Goal: Check status

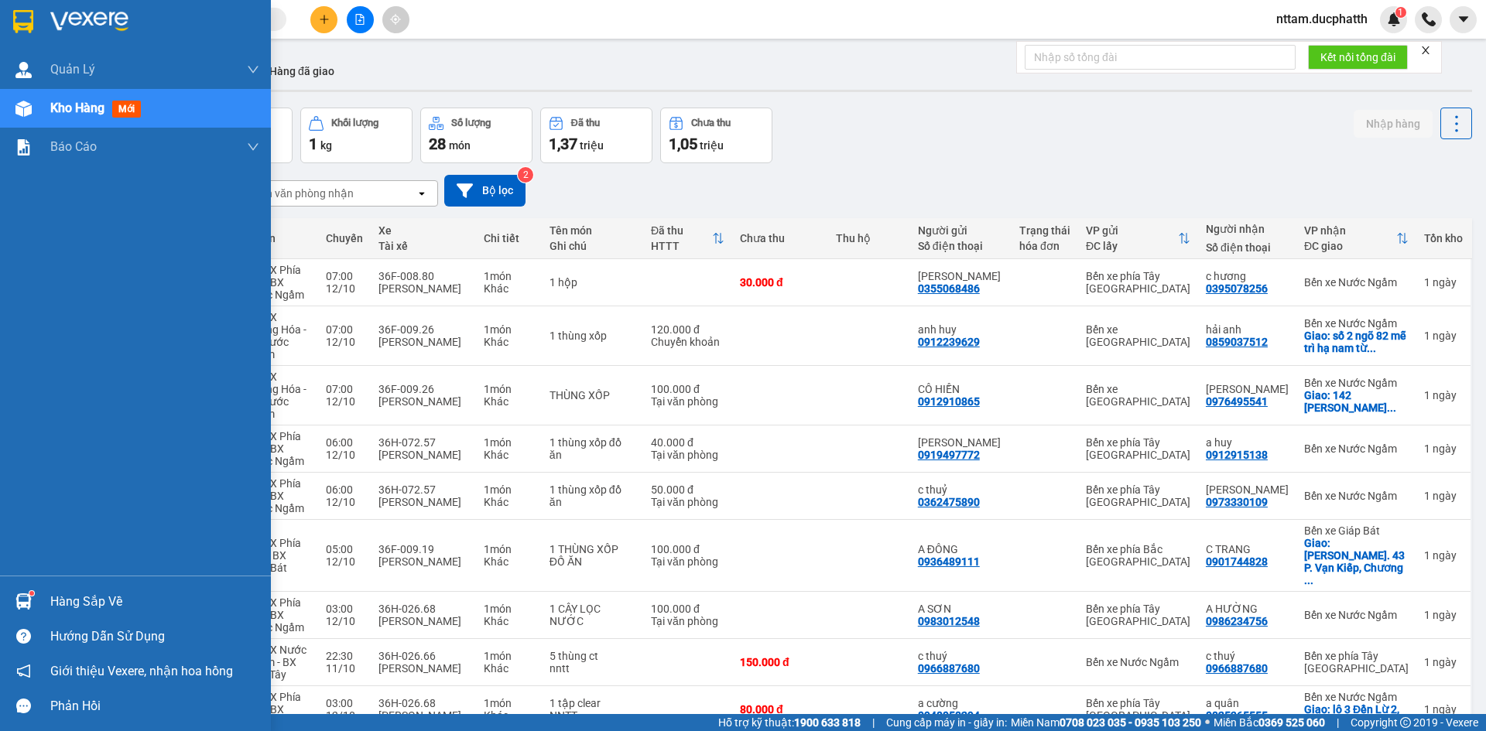
scroll to position [81, 0]
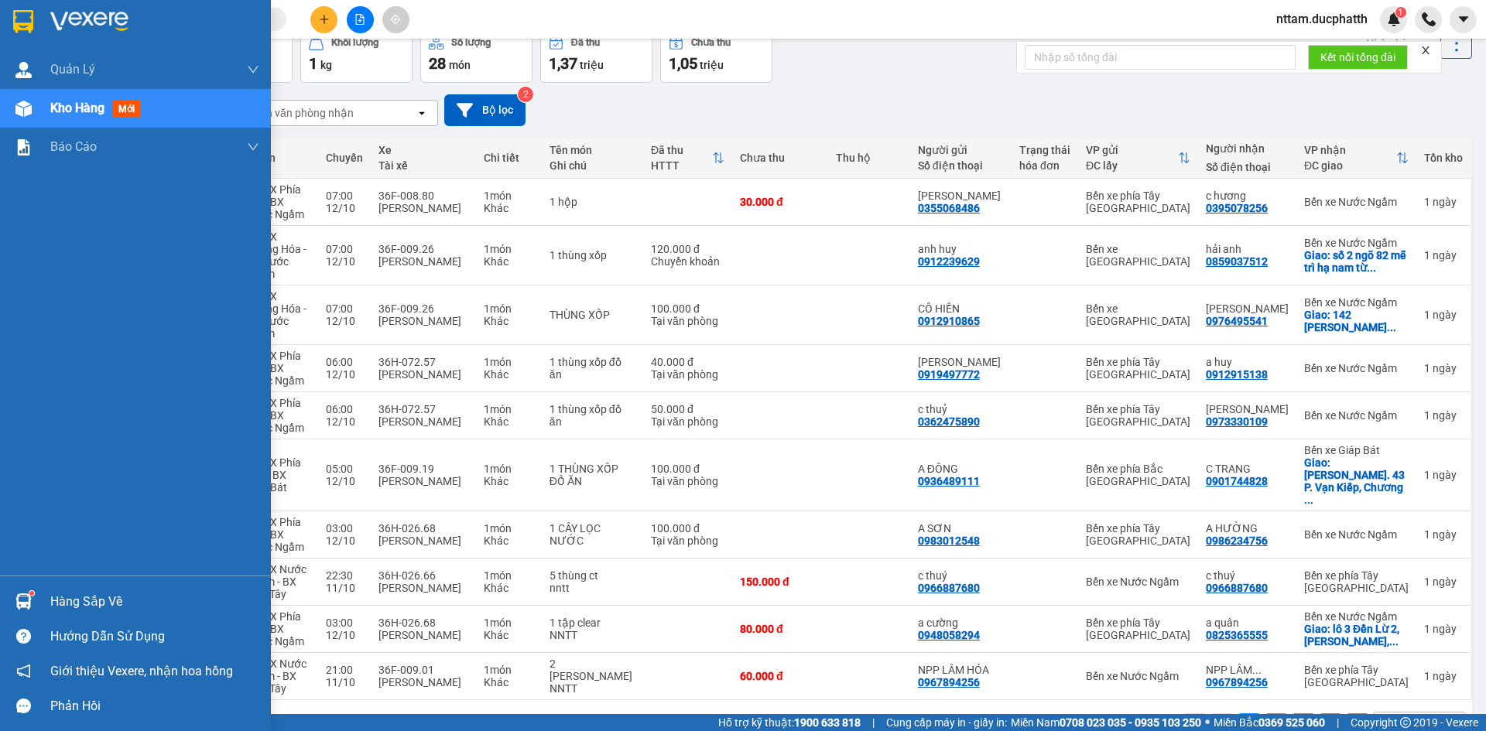
click at [78, 103] on span "Kho hàng" at bounding box center [77, 108] width 54 height 15
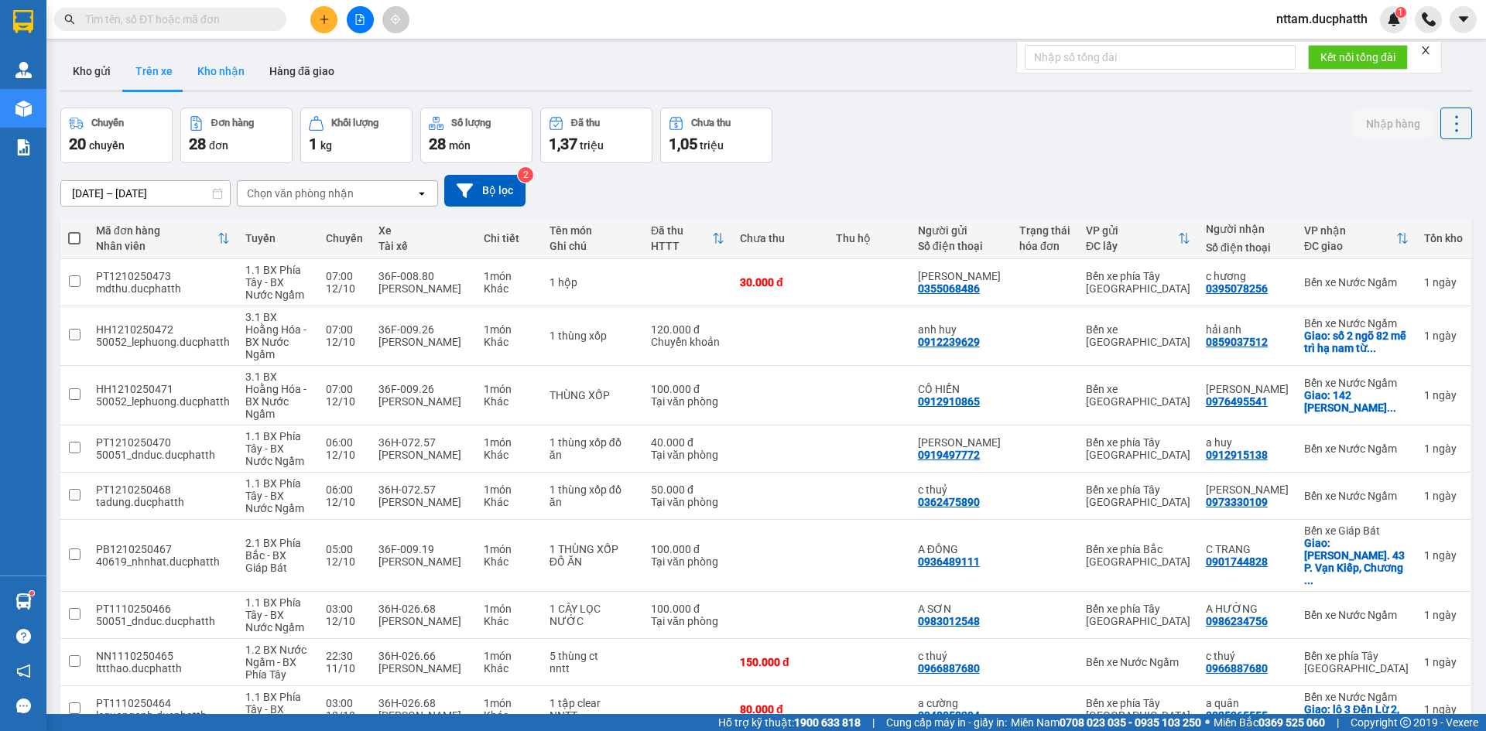
click at [224, 76] on button "Kho nhận" at bounding box center [221, 71] width 72 height 37
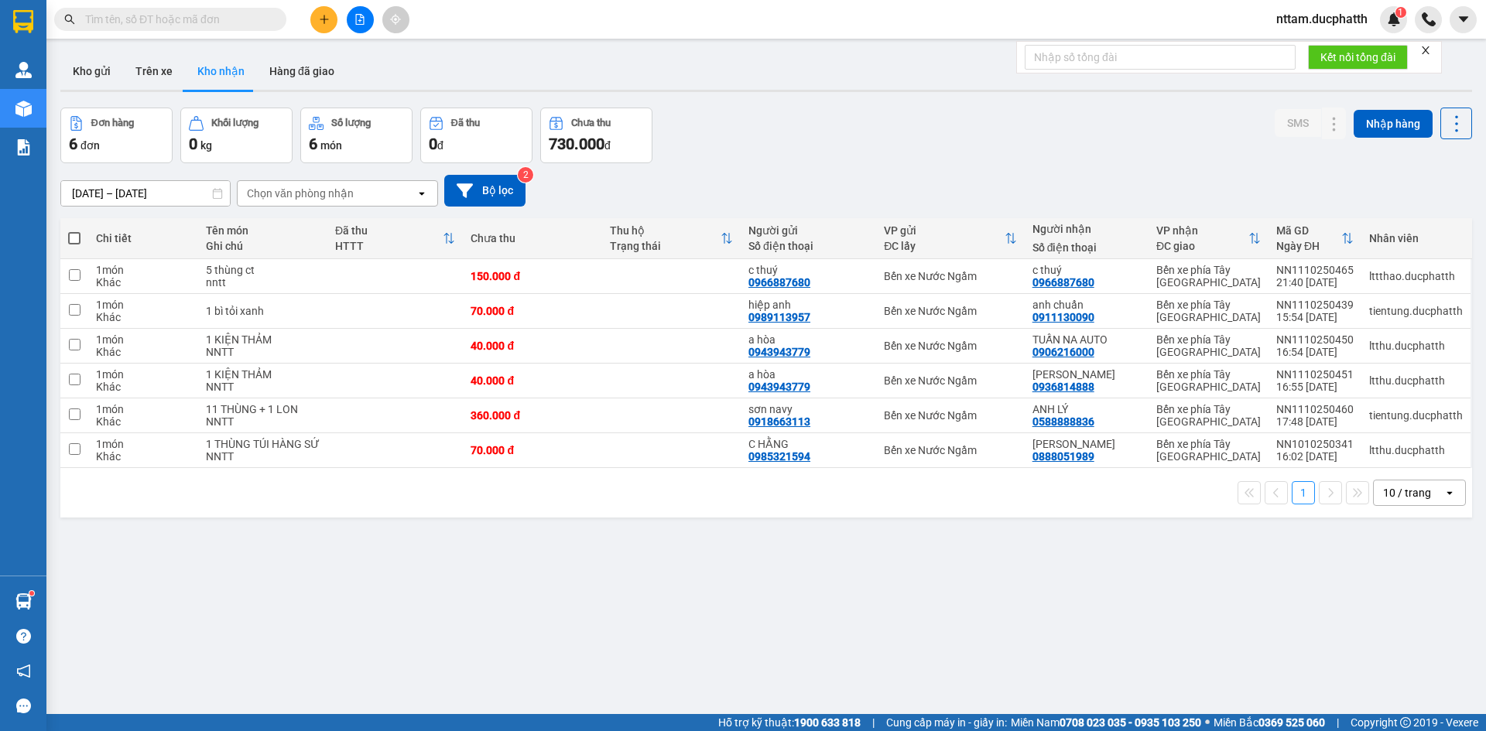
click at [337, 148] on span "món" at bounding box center [331, 145] width 22 height 12
click at [369, 192] on div "Chọn văn phòng nhận" at bounding box center [327, 193] width 178 height 25
click at [358, 187] on div "Chọn văn phòng nhận" at bounding box center [327, 193] width 178 height 25
click at [269, 134] on div "0 kg" at bounding box center [236, 144] width 95 height 22
click at [119, 132] on button "Đơn hàng 6 đơn" at bounding box center [116, 136] width 112 height 56
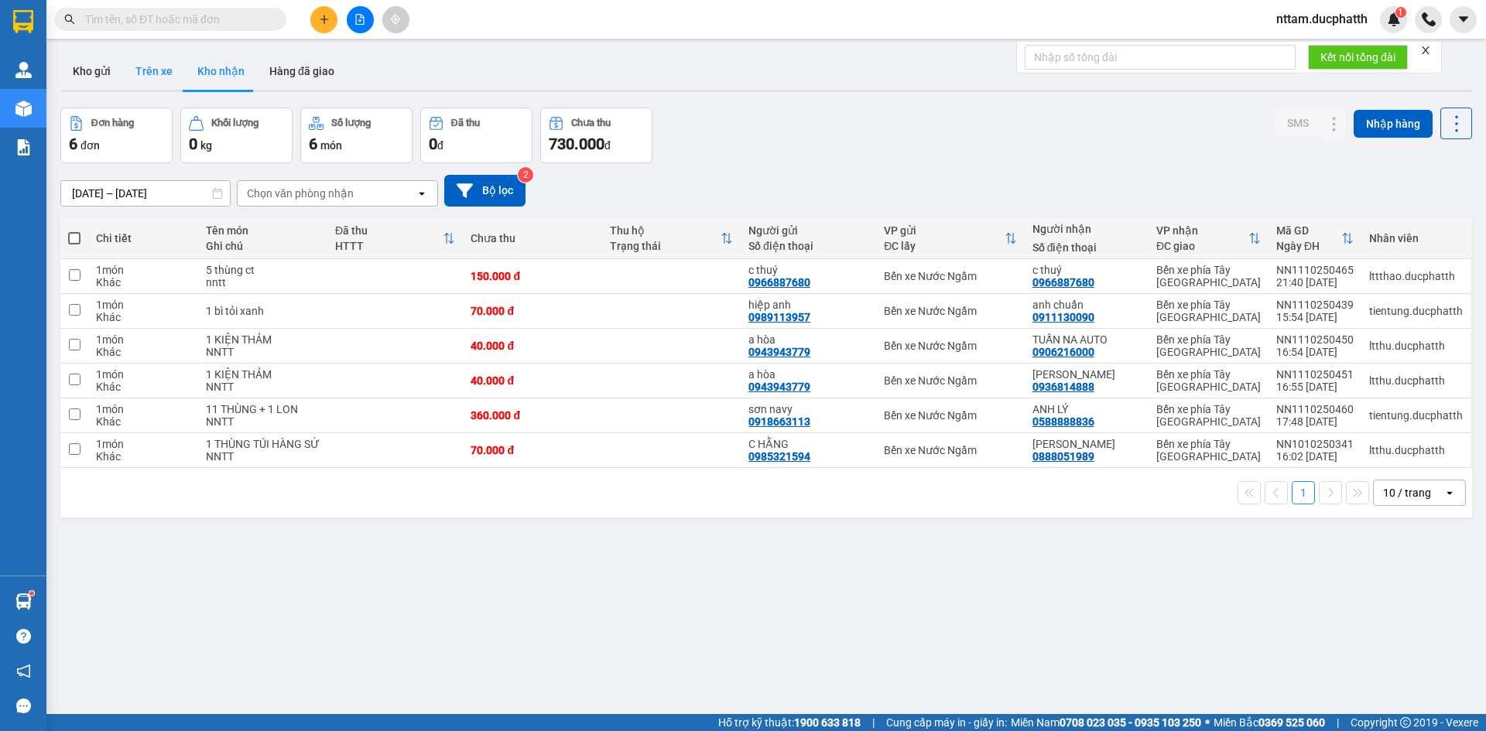
click at [148, 72] on button "Trên xe" at bounding box center [154, 71] width 62 height 37
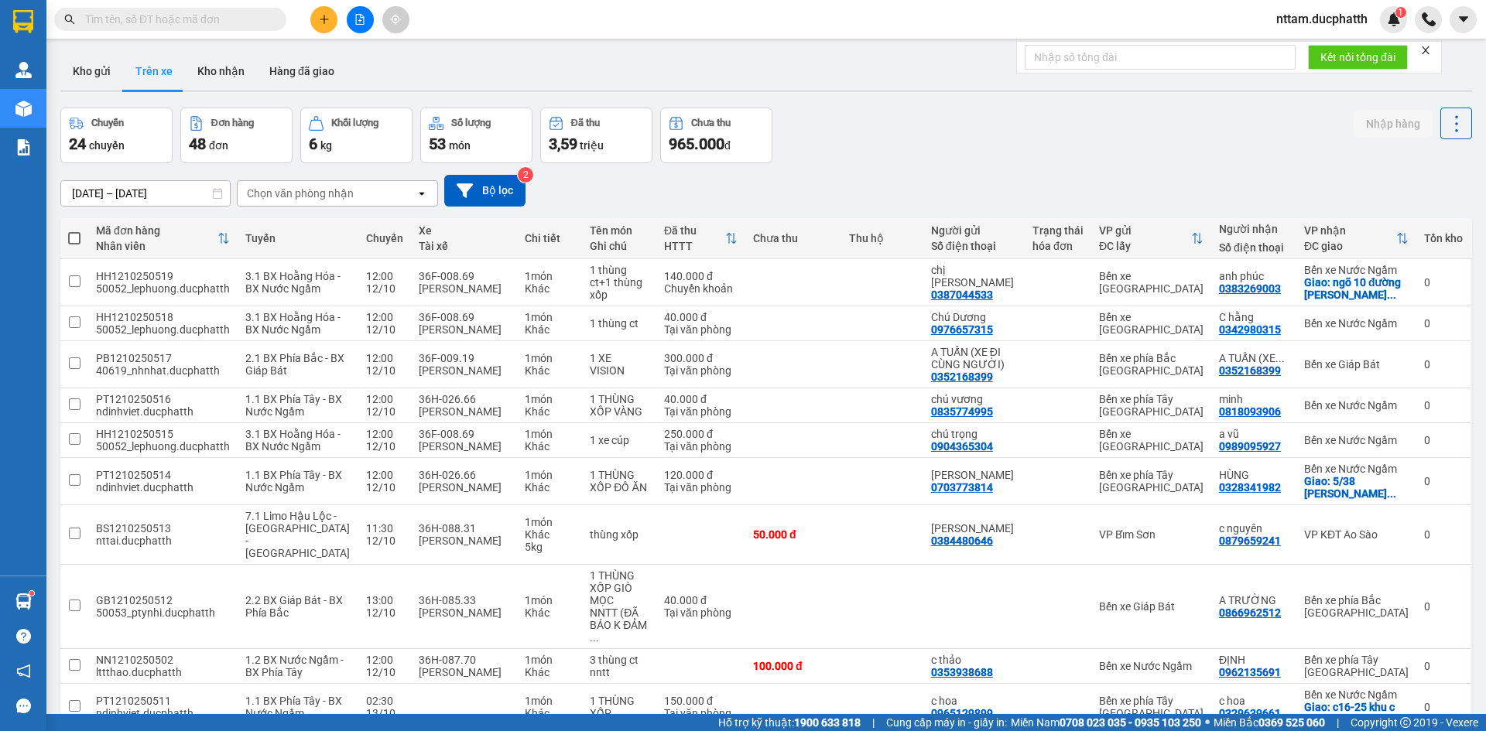
click at [421, 195] on icon "open" at bounding box center [422, 193] width 12 height 12
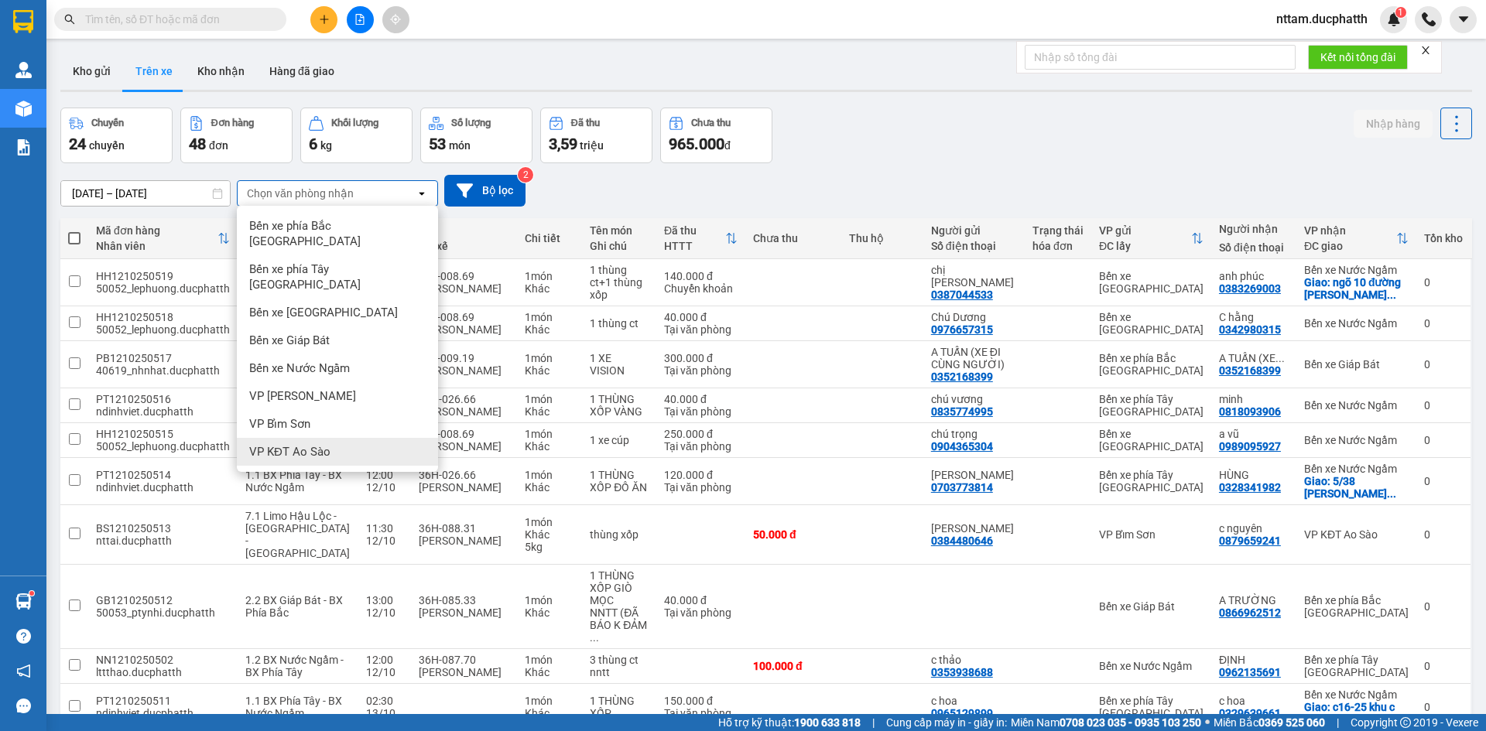
click at [331, 438] on div "VP KĐT Ao Sào" at bounding box center [337, 452] width 201 height 28
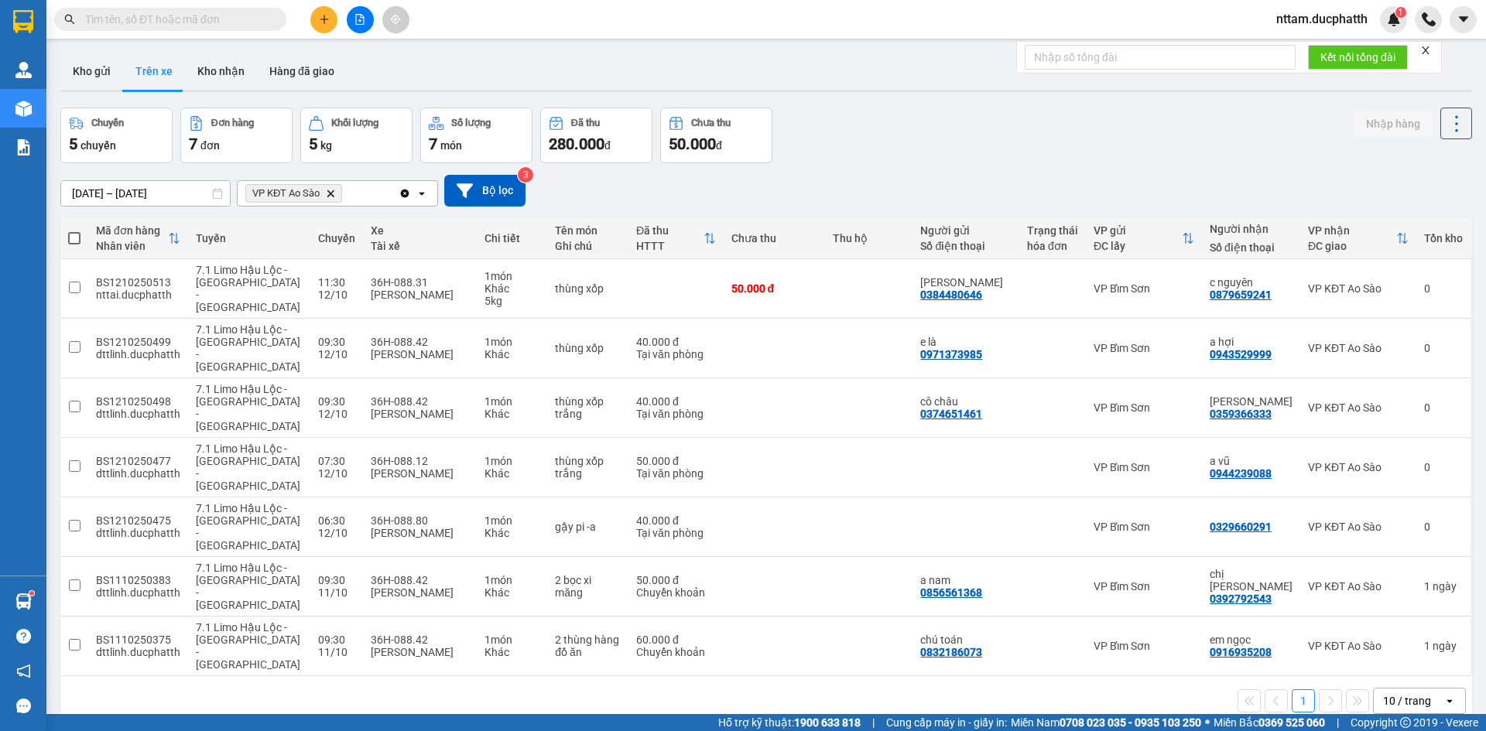
click at [84, 189] on input "[DATE] – [DATE]" at bounding box center [145, 193] width 169 height 25
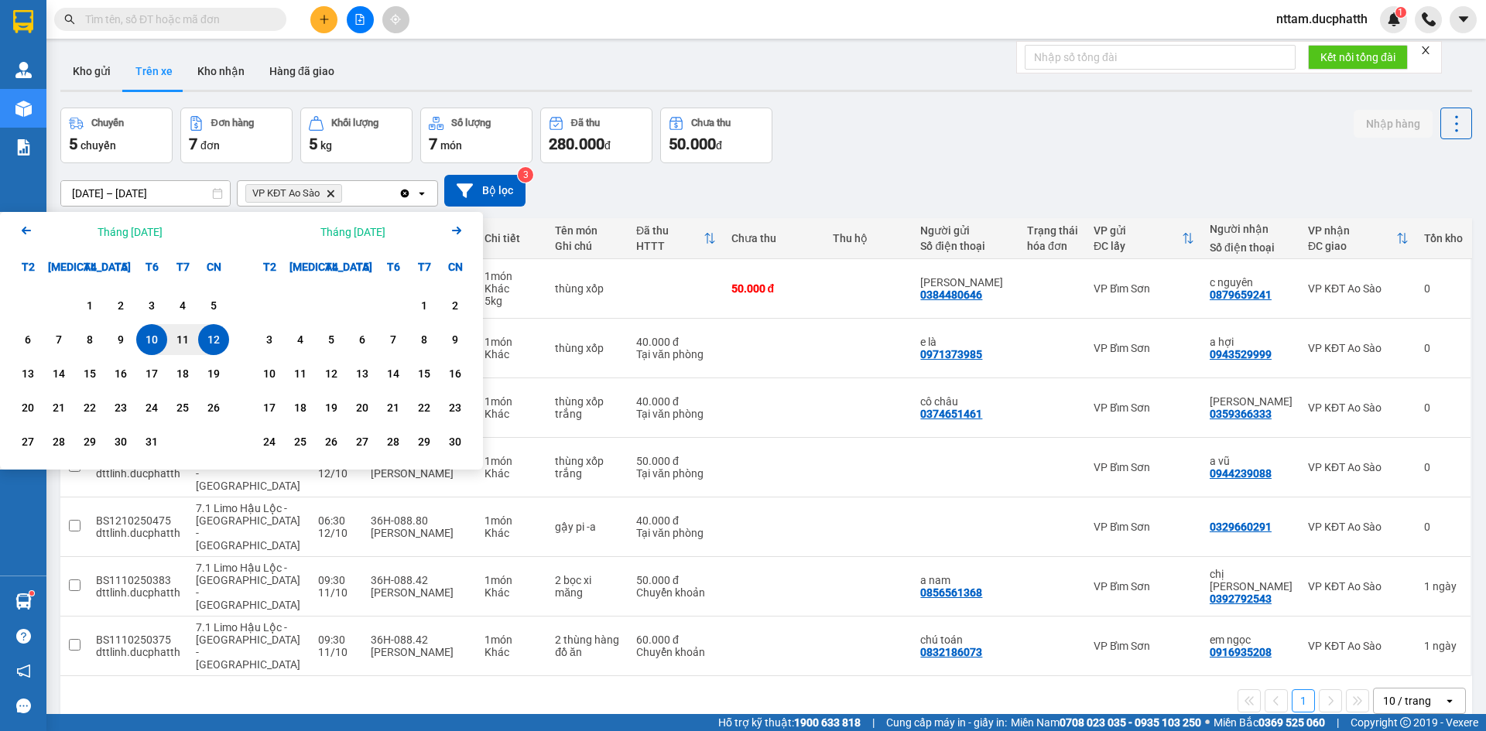
click at [211, 339] on div "12" at bounding box center [214, 340] width 22 height 19
click at [156, 190] on input "[DATE] – / /" at bounding box center [145, 193] width 169 height 25
click at [214, 341] on div "12" at bounding box center [214, 340] width 22 height 19
type input "[DATE] – [DATE]"
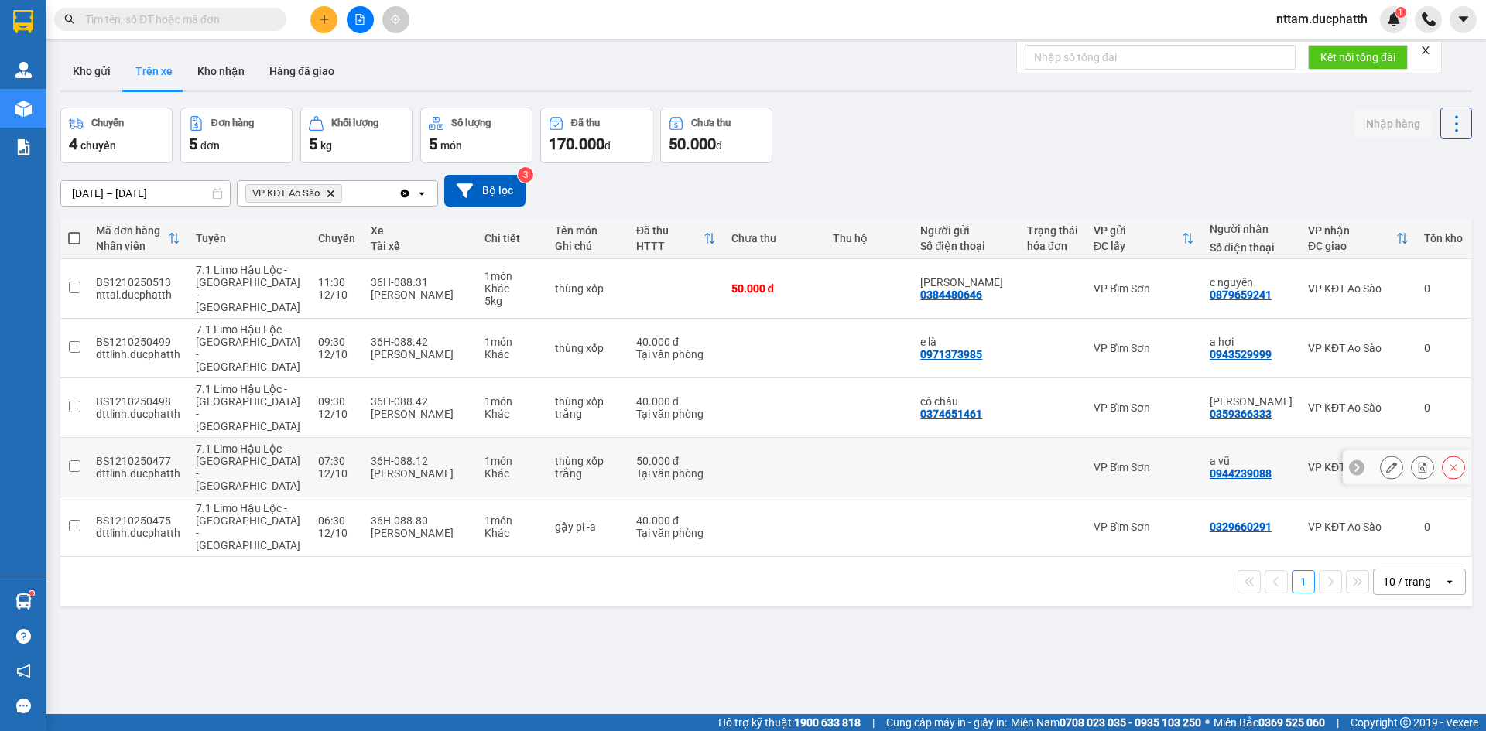
scroll to position [71, 0]
